Goal: Obtain resource: Download file/media

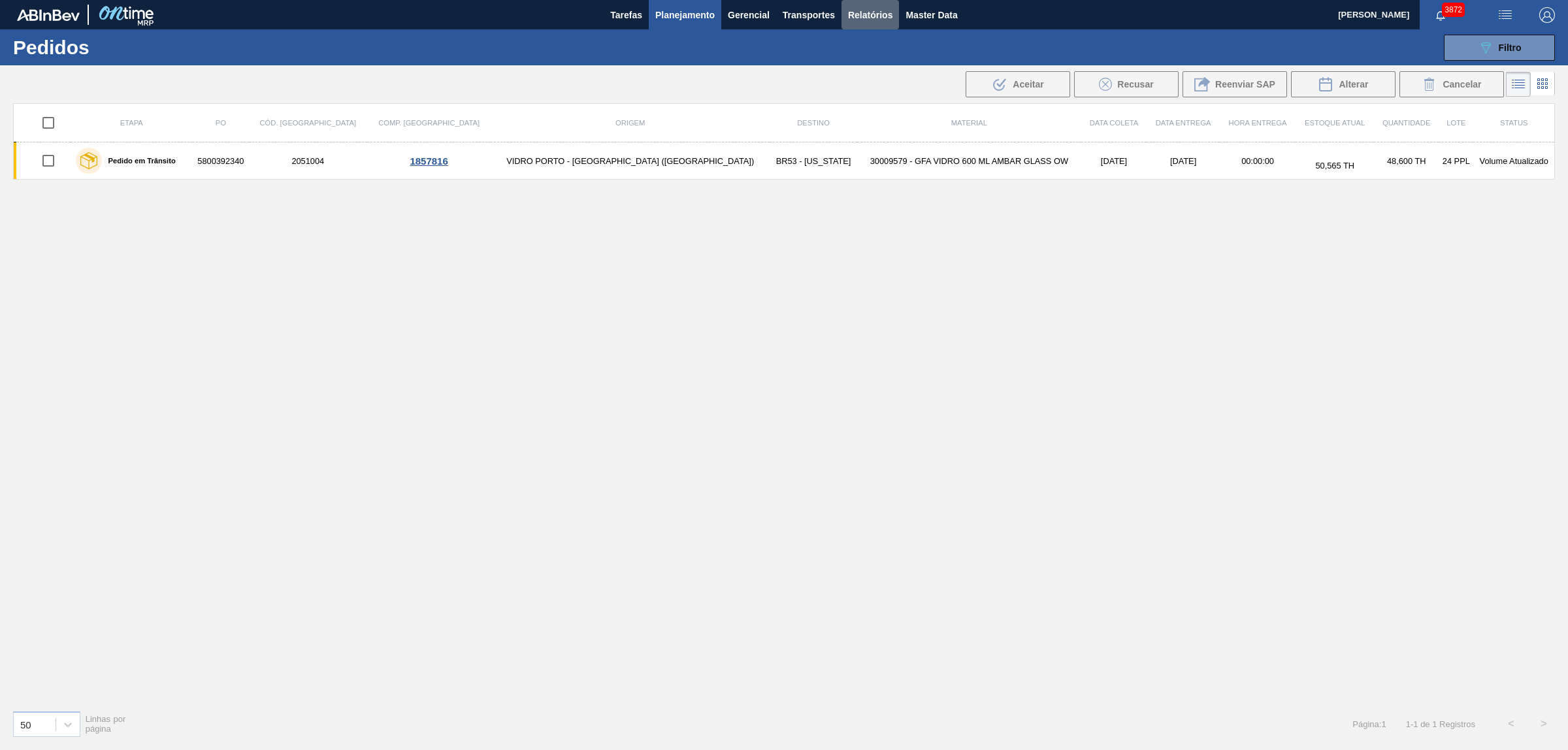
click at [859, 5] on button "Relatórios" at bounding box center [870, 14] width 57 height 29
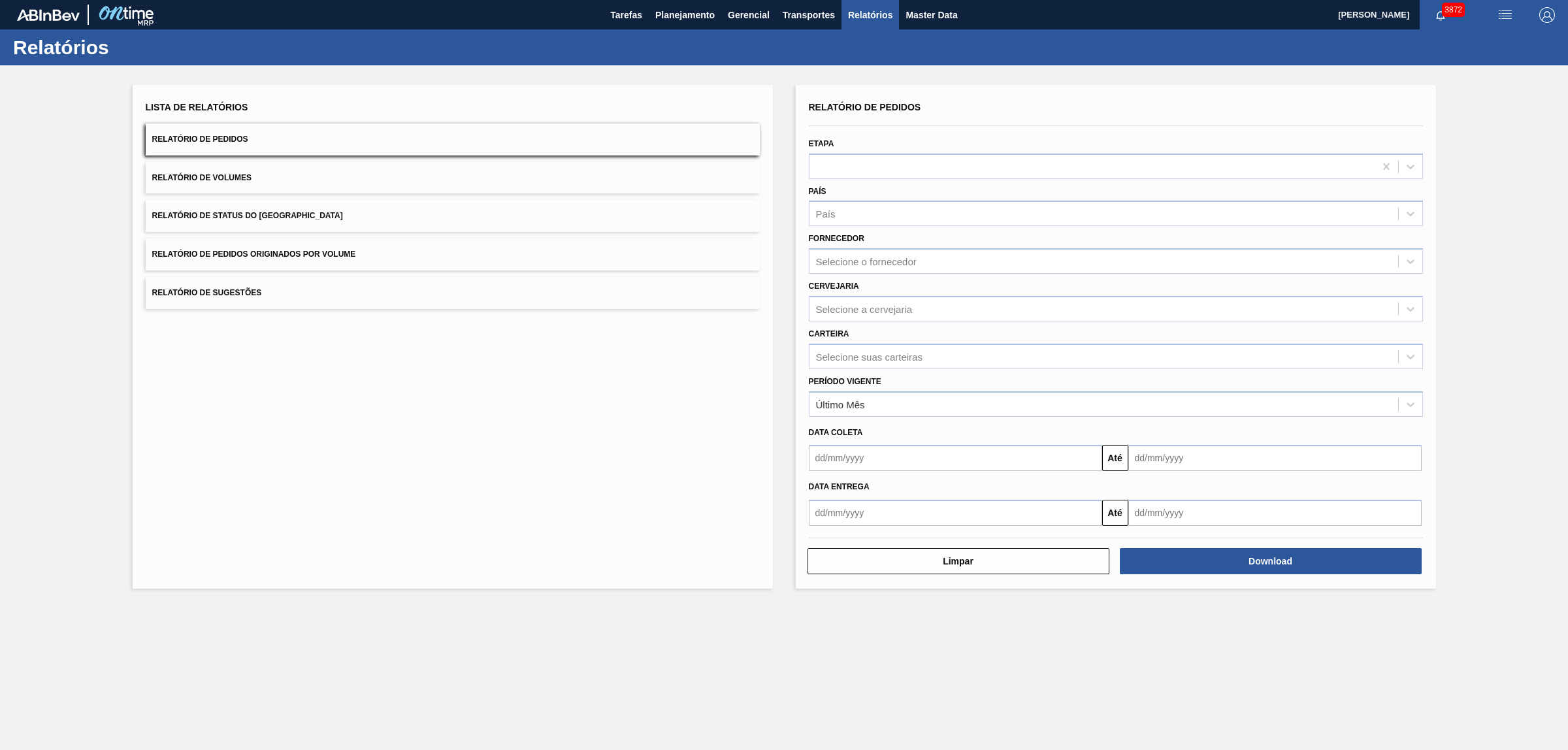
click at [281, 262] on button "Relatório de Pedidos Originados por Volume" at bounding box center [453, 254] width 614 height 32
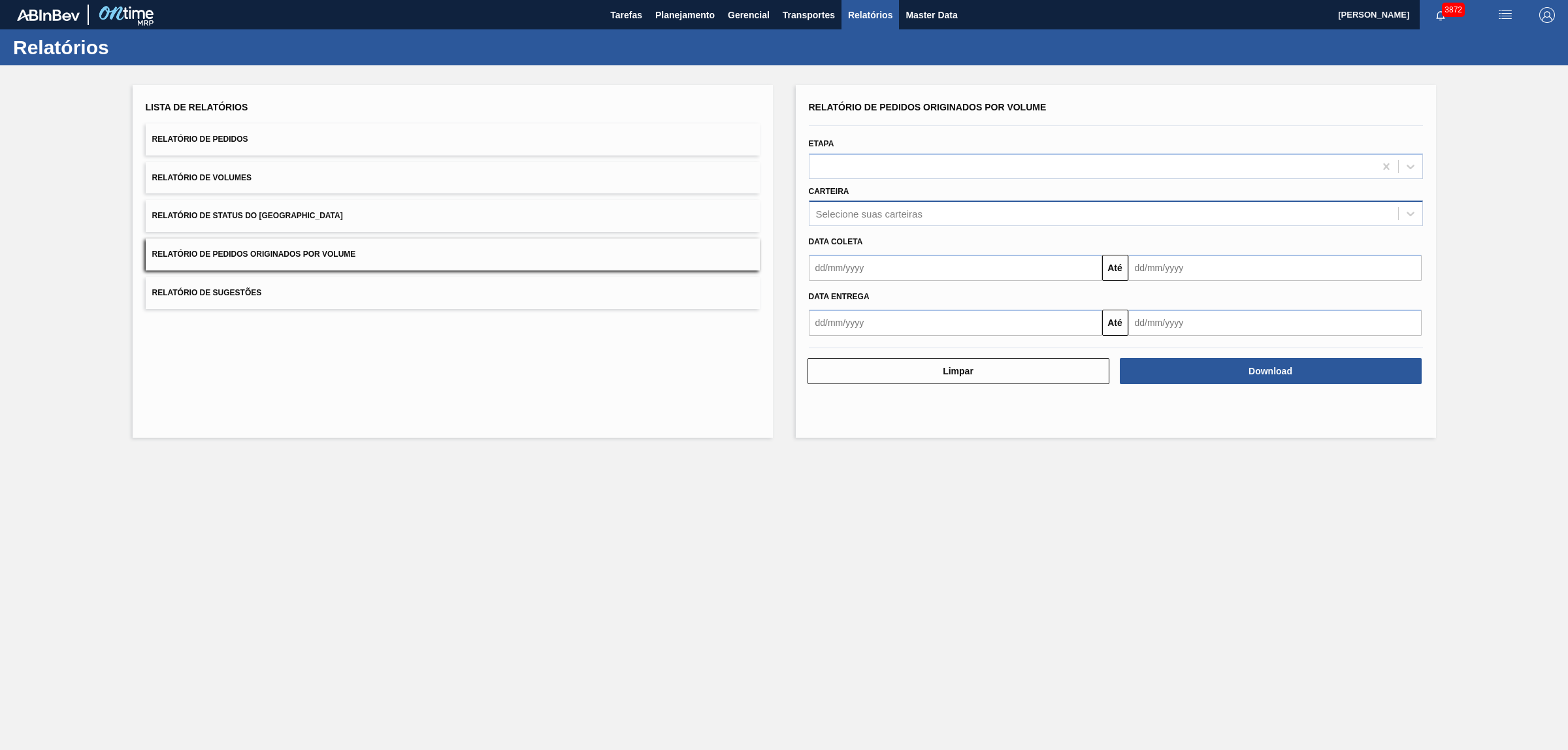
click at [874, 218] on div "Selecione suas carteiras" at bounding box center [869, 214] width 107 height 11
type input "vidro"
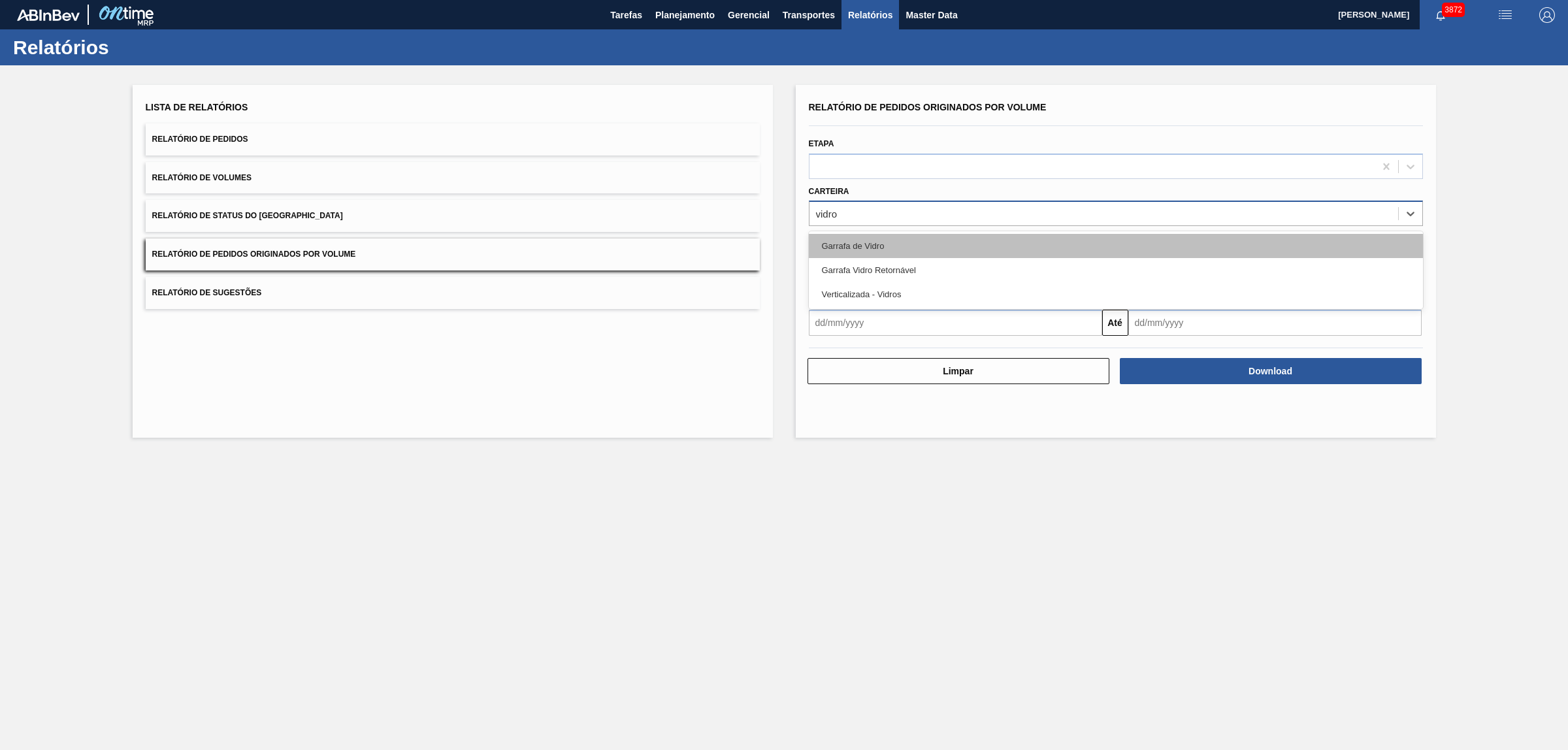
click at [863, 245] on div "Garrafa de Vidro" at bounding box center [1116, 246] width 614 height 24
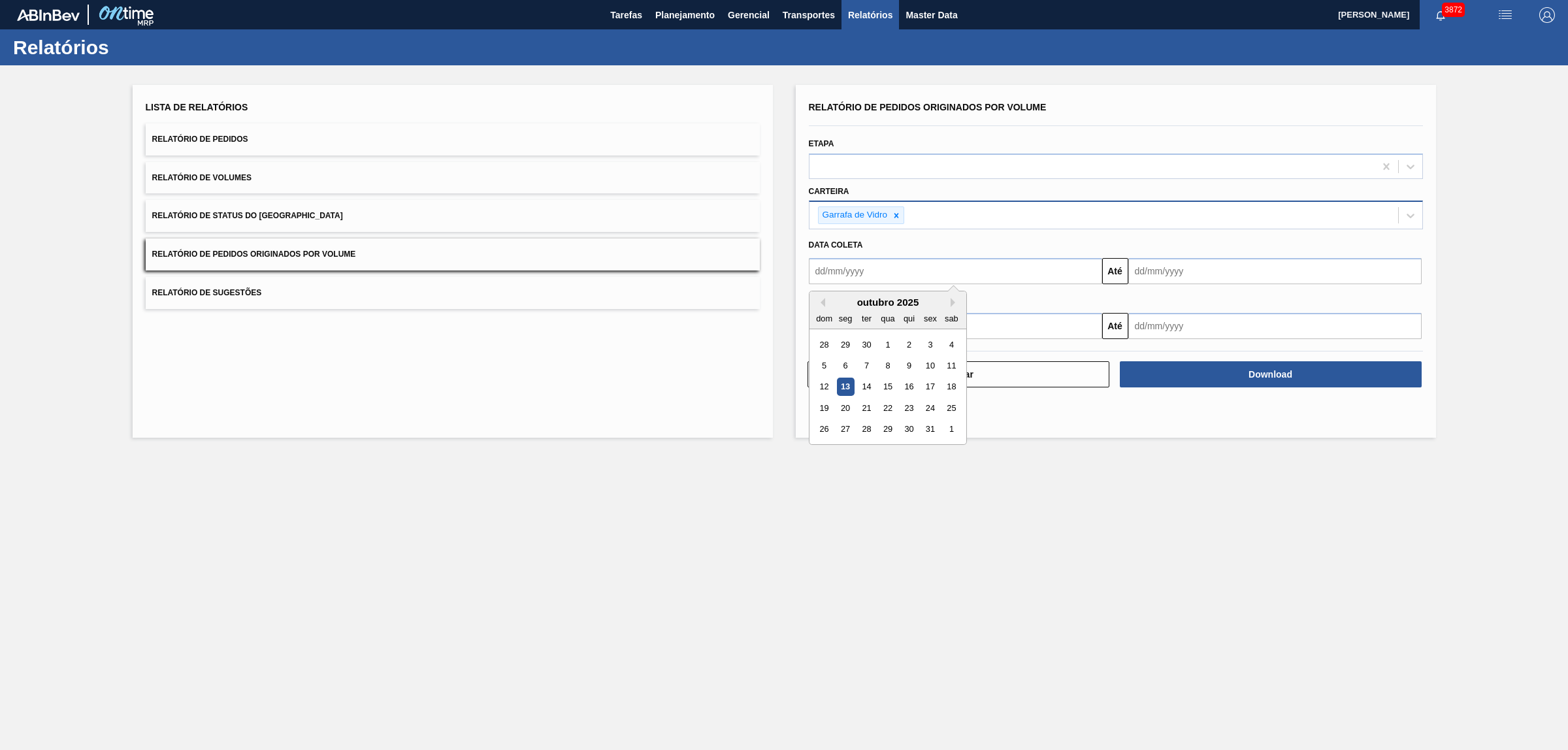
click at [833, 268] on input "text" at bounding box center [955, 271] width 293 height 26
click at [827, 304] on div "outubro 2025" at bounding box center [887, 302] width 157 height 11
click at [821, 303] on button "Previous Month" at bounding box center [820, 302] width 9 height 9
click at [847, 340] on div "1" at bounding box center [844, 344] width 18 height 18
type input "[DATE]"
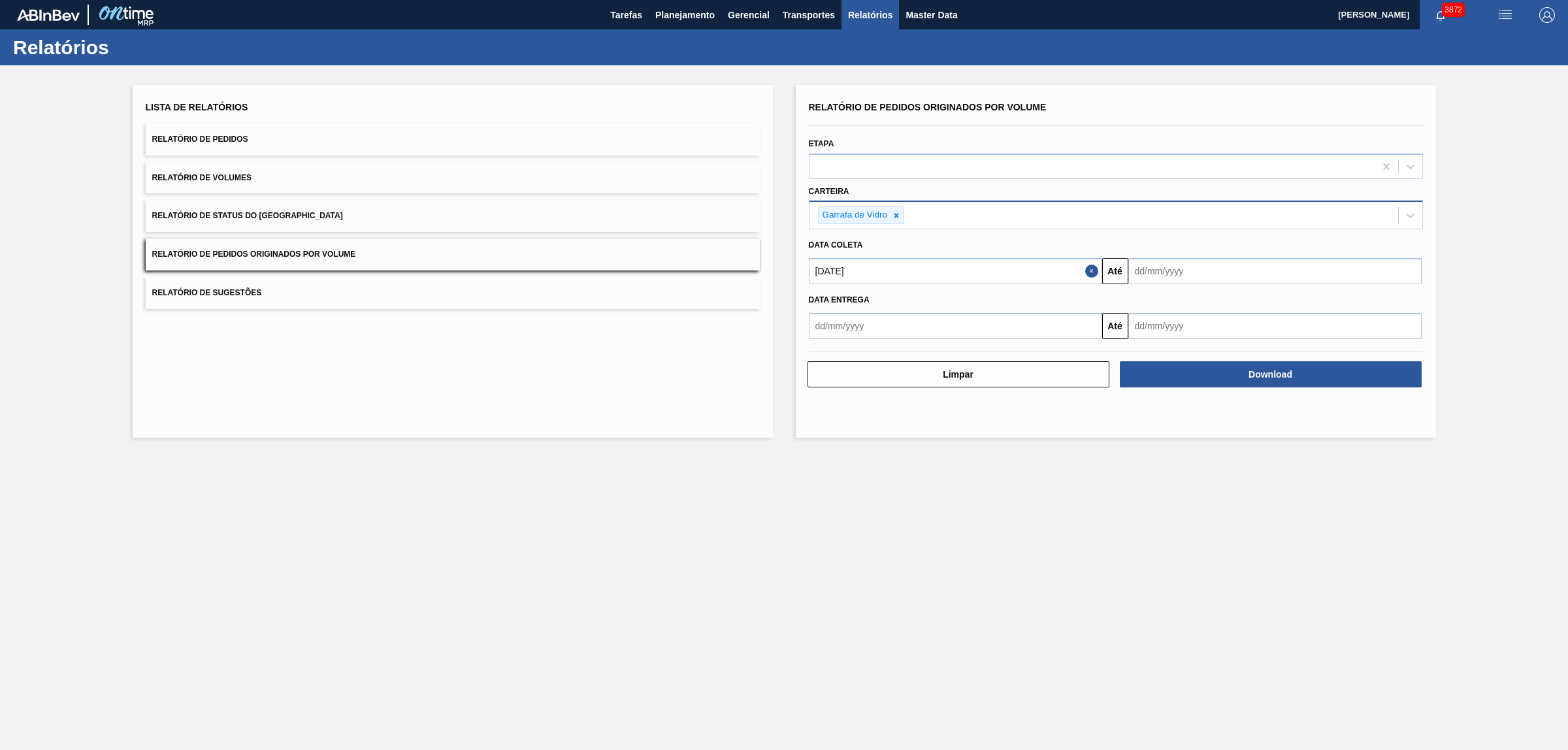
click at [1180, 275] on input "text" at bounding box center [1275, 271] width 293 height 26
click at [1184, 382] on div "14" at bounding box center [1185, 387] width 18 height 18
type input "[DATE]"
click at [1194, 379] on button "Download" at bounding box center [1271, 374] width 302 height 26
